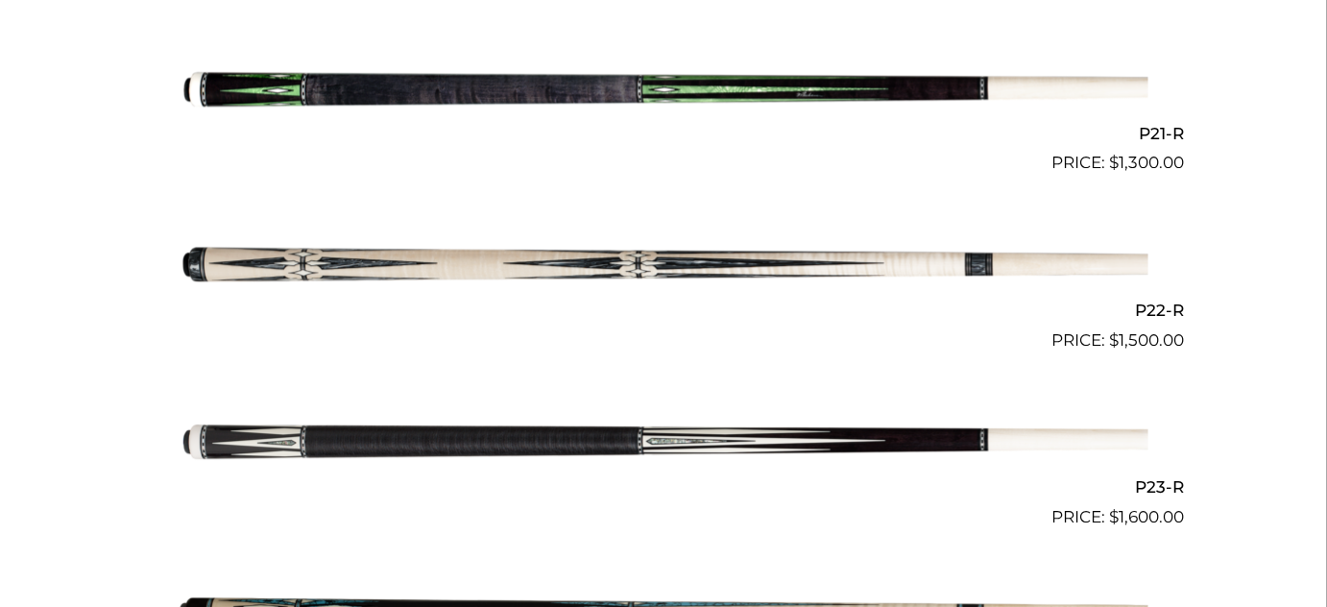
scroll to position [4159, 0]
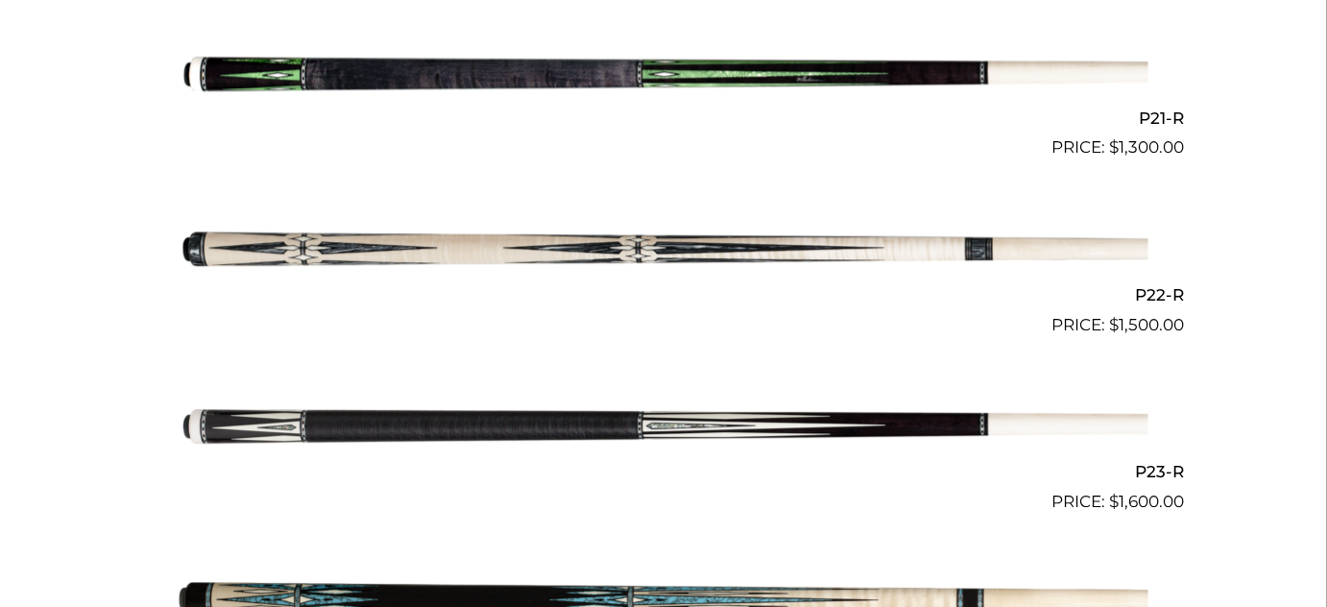
click at [763, 236] on img at bounding box center [664, 248] width 970 height 161
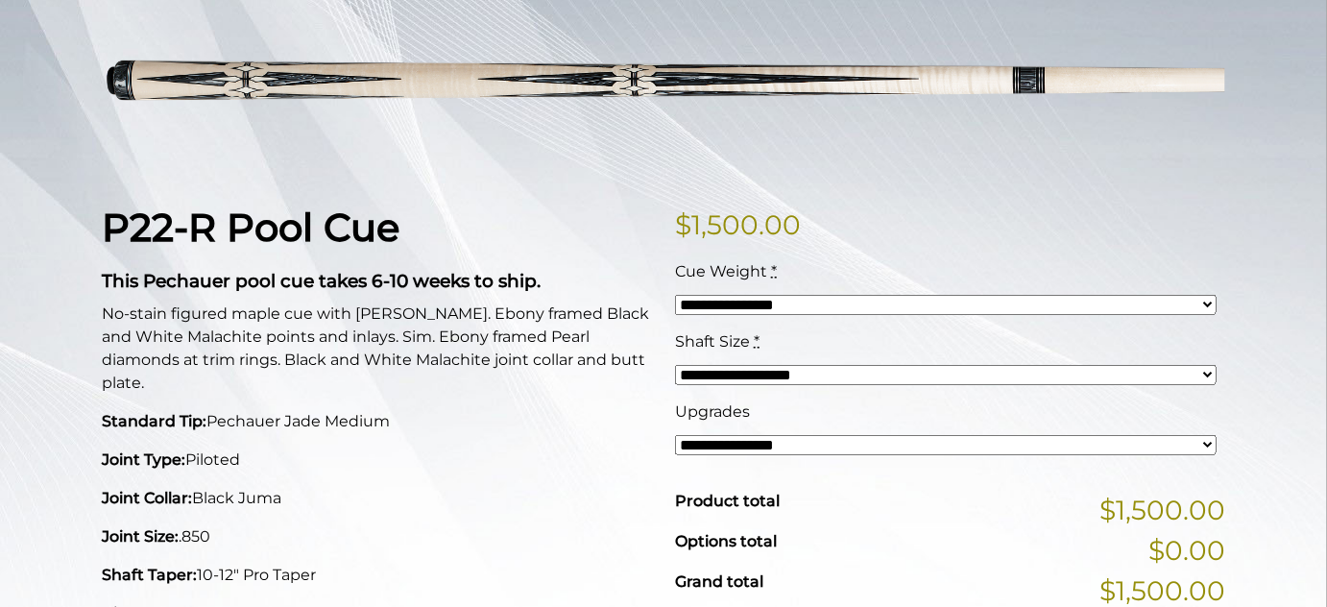
scroll to position [261, 0]
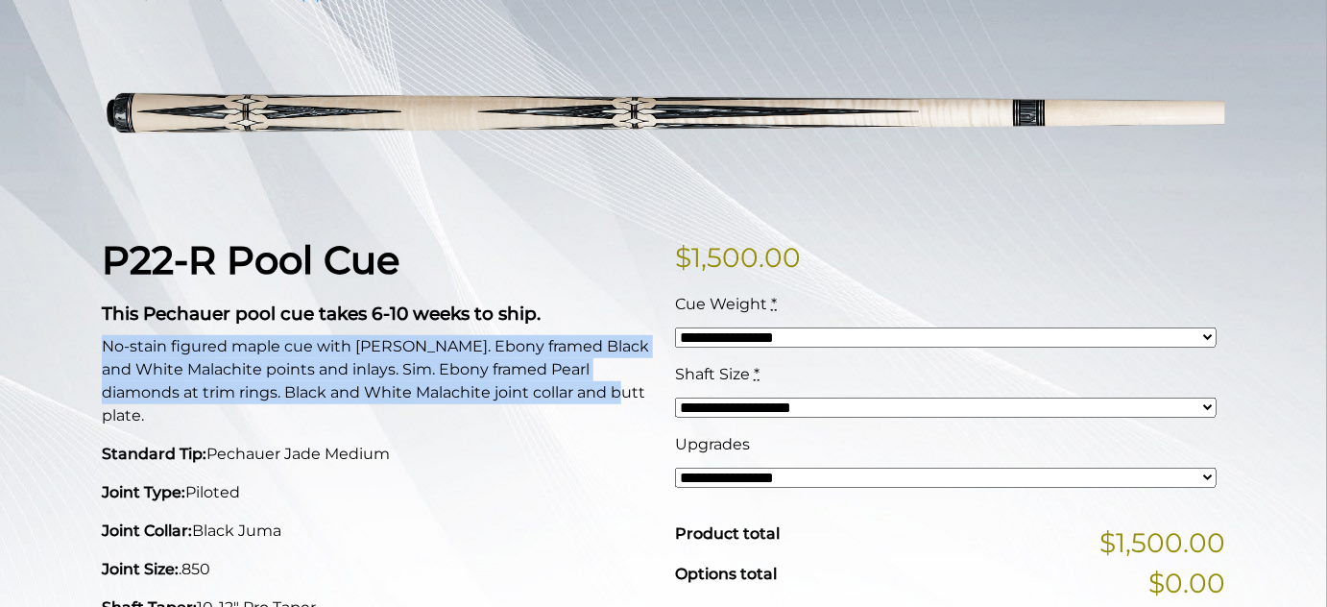
drag, startPoint x: 535, startPoint y: 365, endPoint x: 93, endPoint y: 317, distance: 444.4
click at [93, 317] on div "P22-R Pool Cue This Pechauer pool cue takes 6-10 weeks to ship. No-stain figure…" at bounding box center [376, 615] width 573 height 757
copy p "No-stain figured maple cue with sim. Ebony framed Black and White Malachite poi…"
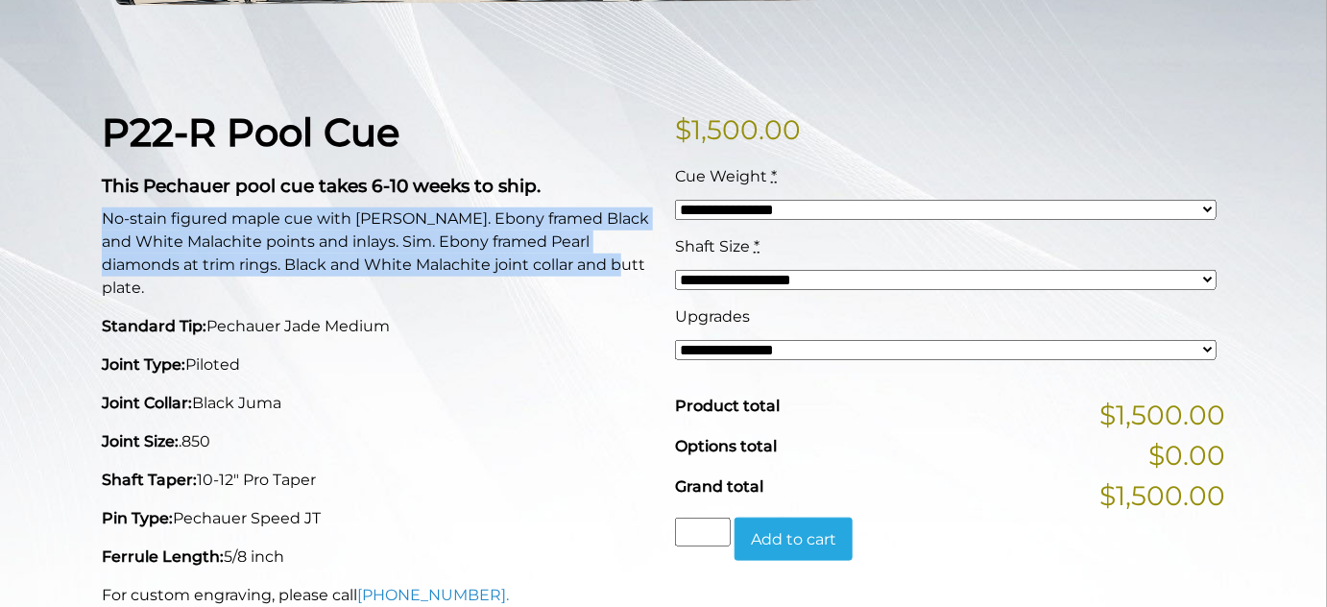
scroll to position [174, 0]
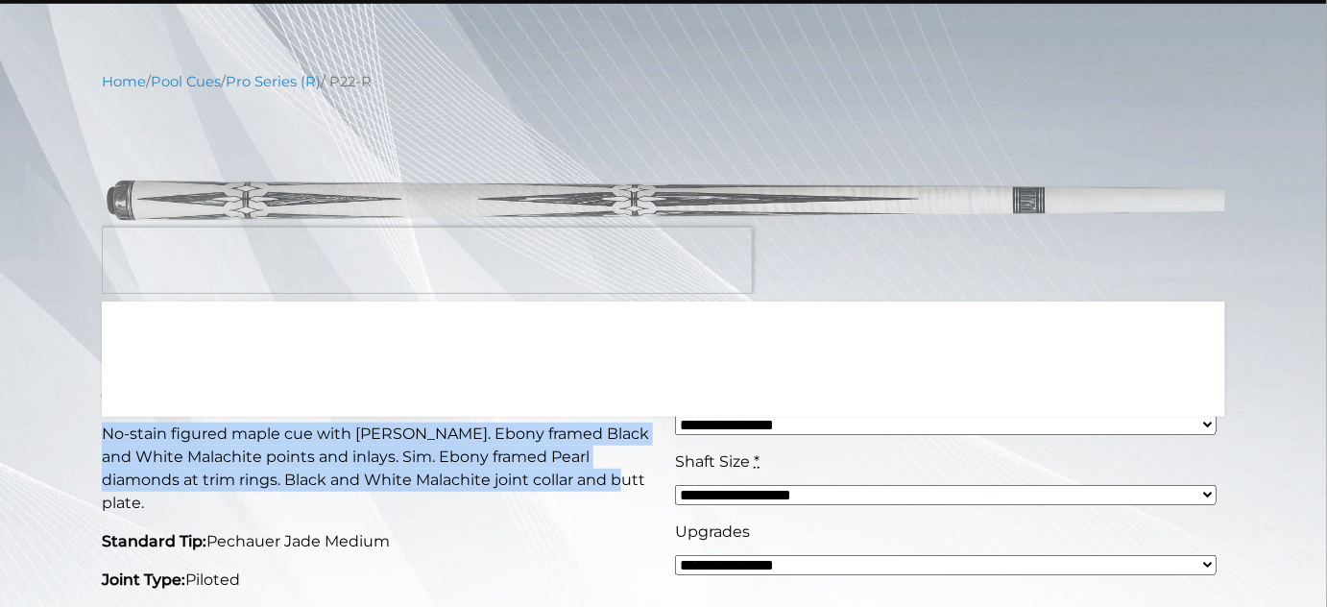
click at [166, 263] on img at bounding box center [664, 200] width 1124 height 187
